Goal: Information Seeking & Learning: Learn about a topic

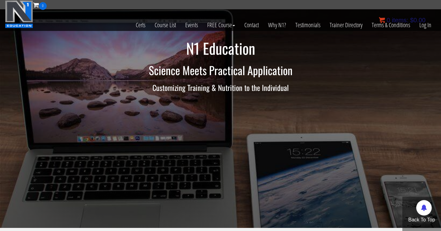
click at [425, 22] on bdi "$ 0.00" at bounding box center [417, 20] width 15 height 7
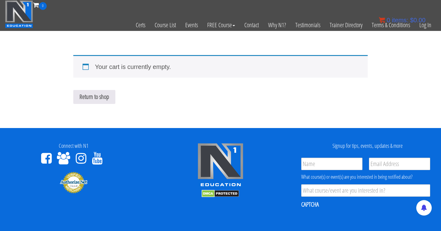
click at [422, 24] on div "0 items: $ 0.00" at bounding box center [402, 19] width 47 height 9
click at [425, 28] on link "Log In" at bounding box center [424, 25] width 21 height 30
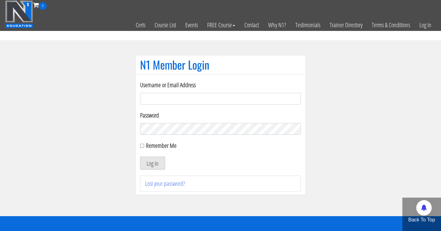
type input "kaishacabrera13@gmail.com"
click at [151, 159] on button "Log In" at bounding box center [152, 162] width 25 height 13
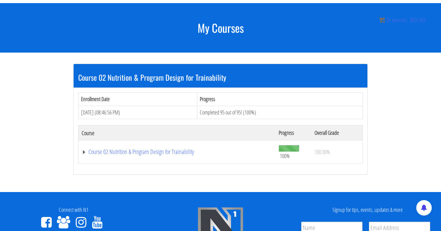
scroll to position [71, 0]
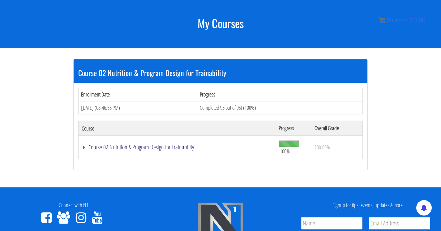
click at [118, 147] on link "Course 02 Nutrition & Program Design for Trainability" at bounding box center [177, 147] width 191 height 6
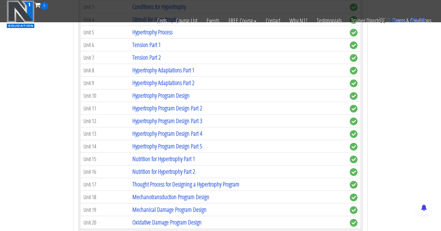
scroll to position [896, 0]
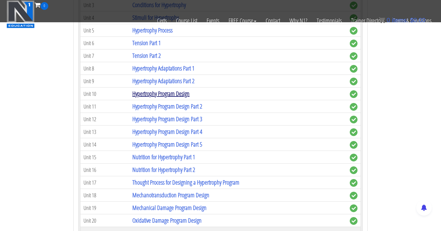
click at [171, 92] on link "Hypertrophy Program Design" at bounding box center [160, 93] width 57 height 8
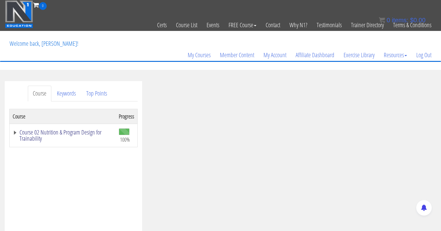
click at [16, 132] on link "Course 02 Nutrition & Program Design for Trainability" at bounding box center [63, 135] width 100 height 12
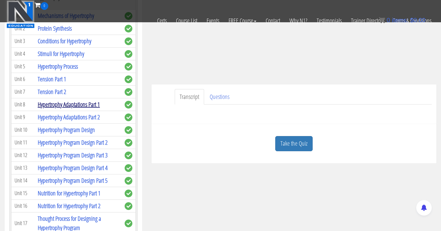
scroll to position [866, 0]
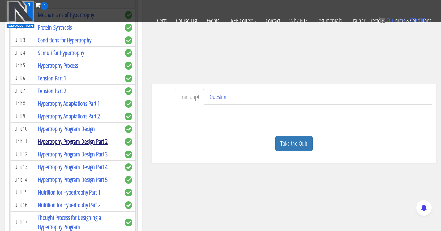
click at [79, 137] on link "Hypertrophy Program Design Part 2" at bounding box center [73, 141] width 70 height 8
click at [81, 137] on link "Hypertrophy Program Design Part 2" at bounding box center [73, 141] width 70 height 8
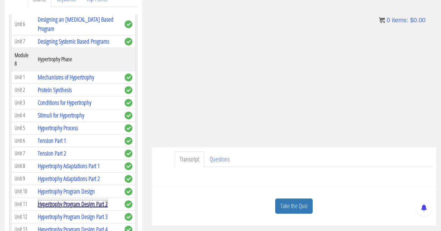
scroll to position [98, 0]
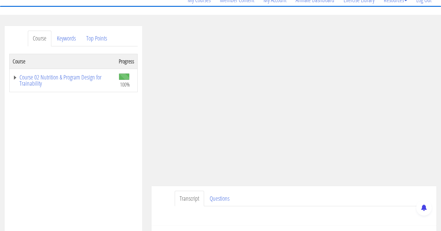
scroll to position [57, 0]
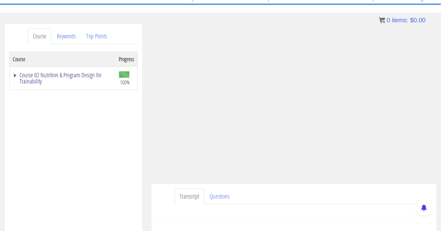
click at [64, 77] on link "Course 02 Nutrition & Program Design for Trainability" at bounding box center [63, 78] width 100 height 12
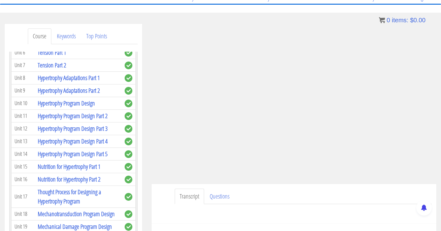
scroll to position [991, 0]
click at [90, 124] on link "Hypertrophy Program Design Part 3" at bounding box center [73, 128] width 70 height 8
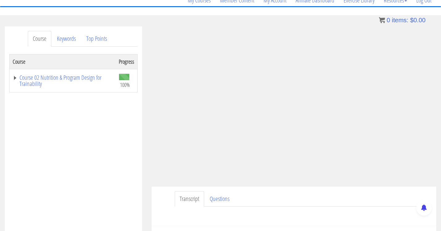
scroll to position [56, 0]
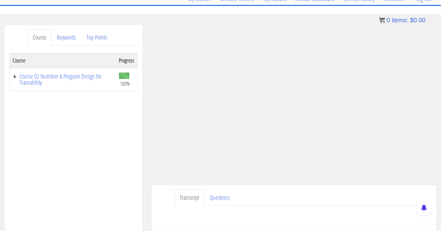
click at [266, 191] on ul "Transcript Questions" at bounding box center [303, 198] width 257 height 16
click at [64, 80] on link "Course 02 Nutrition & Program Design for Trainability" at bounding box center [63, 79] width 100 height 12
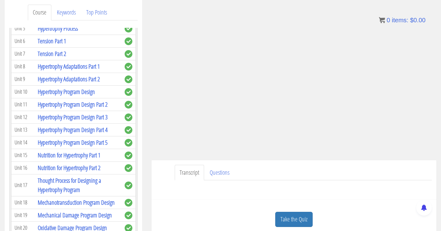
scroll to position [81, 0]
click at [219, 176] on link "Questions" at bounding box center [220, 172] width 30 height 16
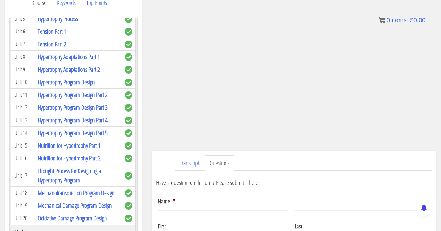
scroll to position [91, 0]
click at [89, 116] on link "Hypertrophy Program Design Part 4" at bounding box center [73, 120] width 70 height 8
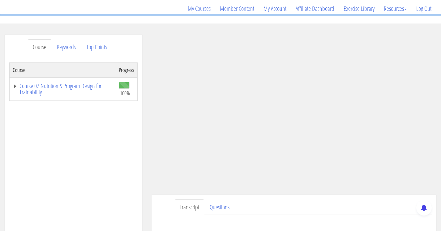
scroll to position [48, 0]
